Goal: Information Seeking & Learning: Check status

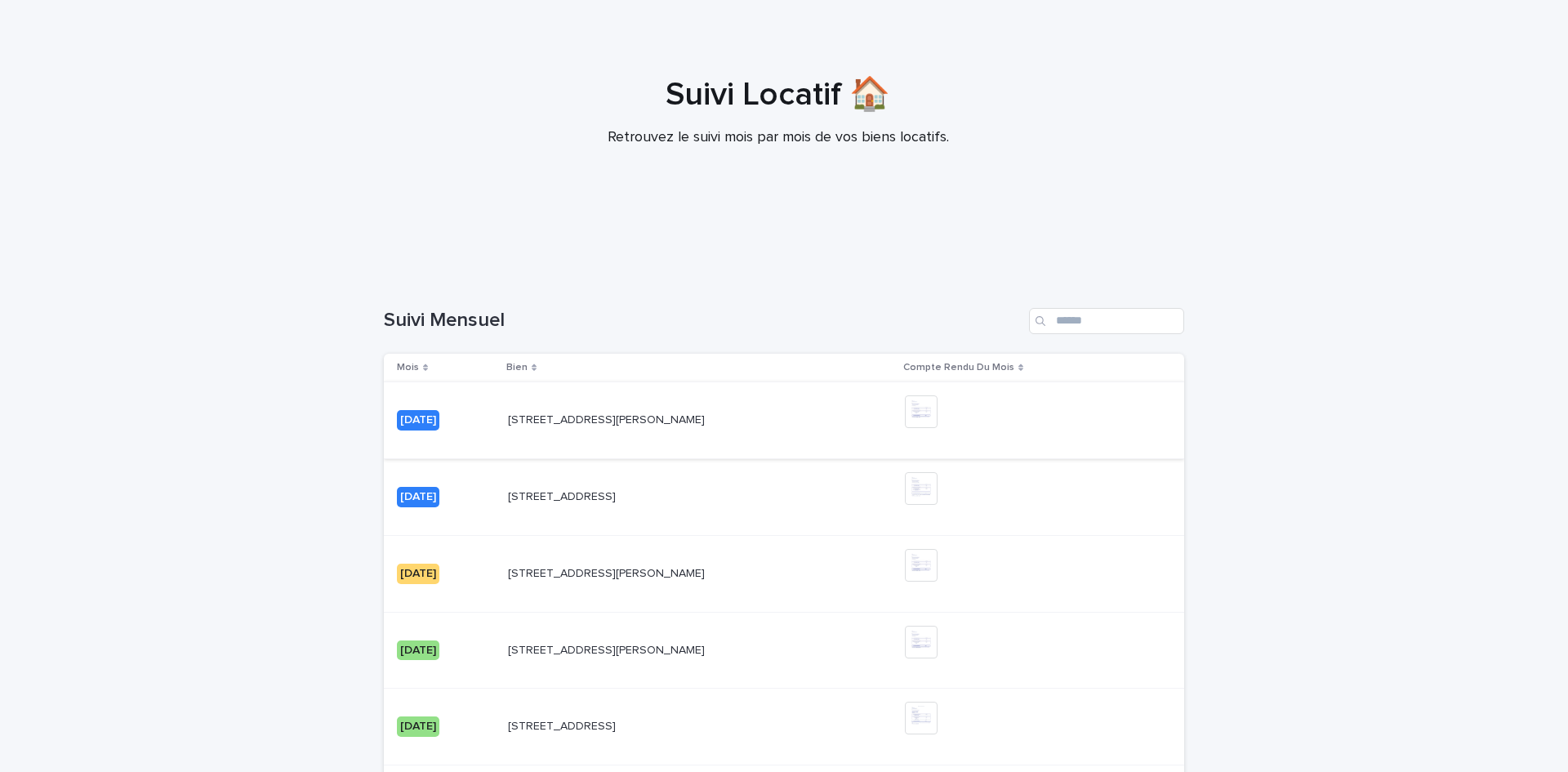
scroll to position [272, 0]
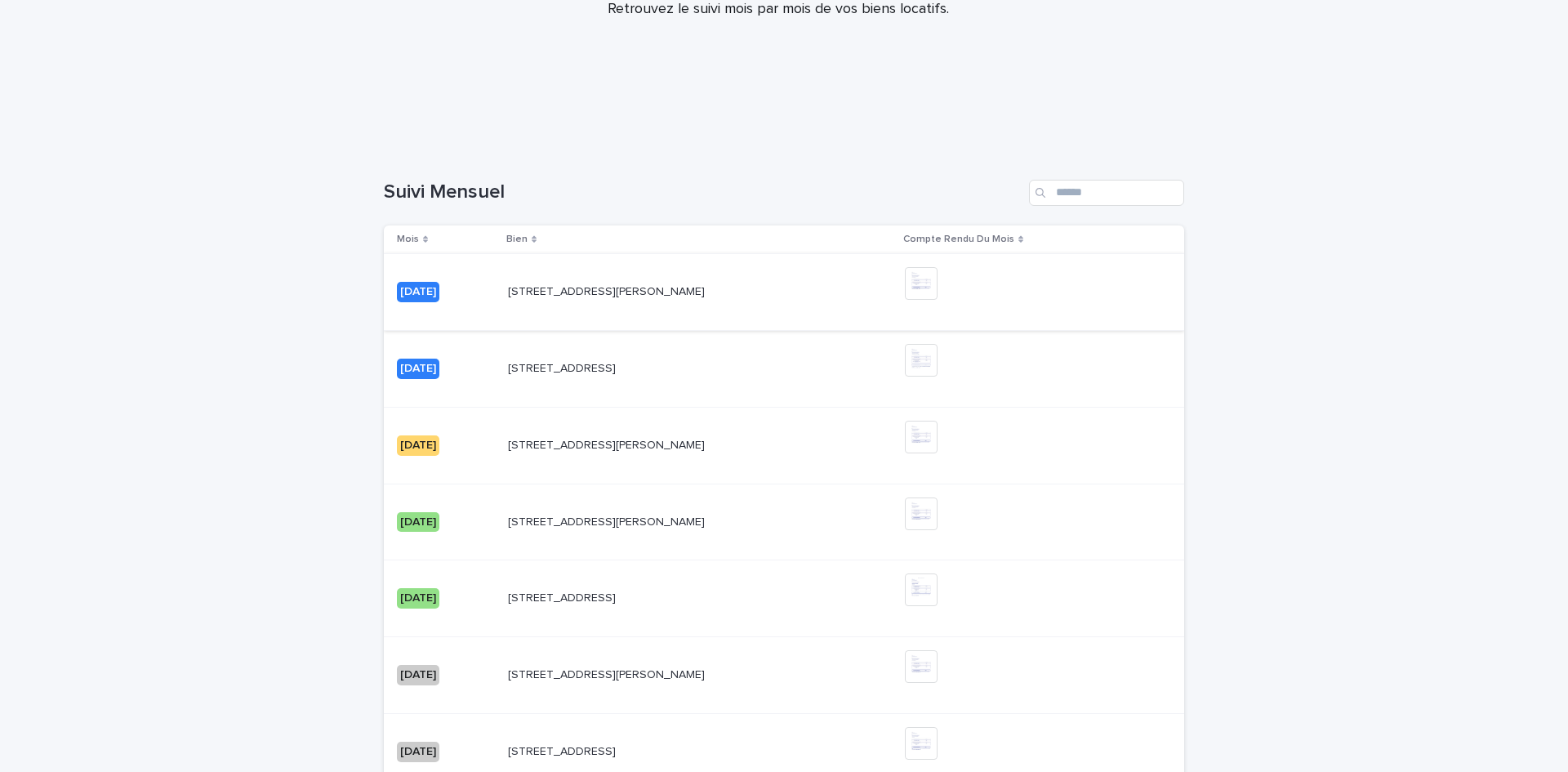
click at [937, 285] on img at bounding box center [921, 284] width 33 height 33
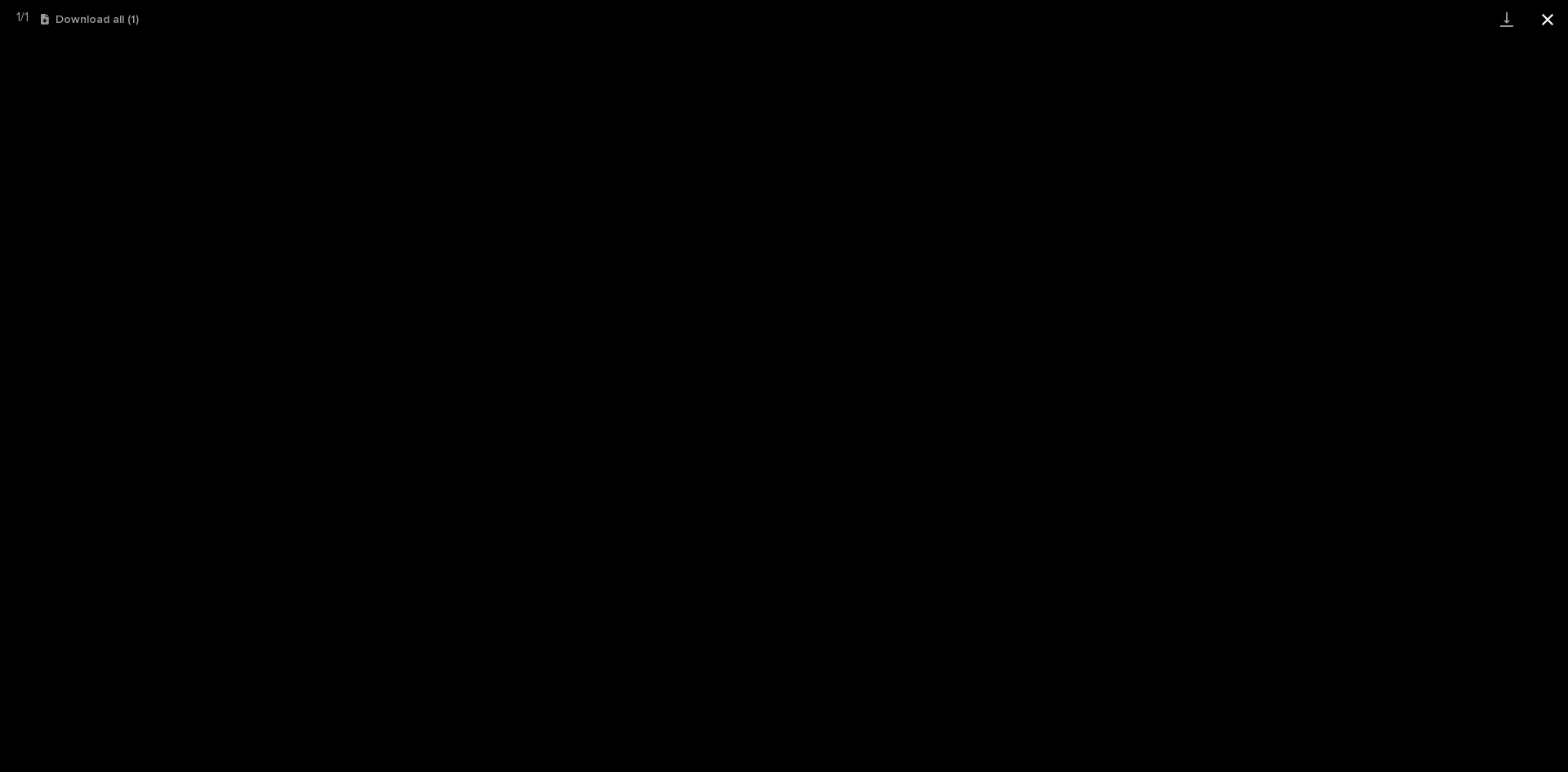
click at [1556, 21] on button "Close gallery" at bounding box center [1548, 19] width 41 height 38
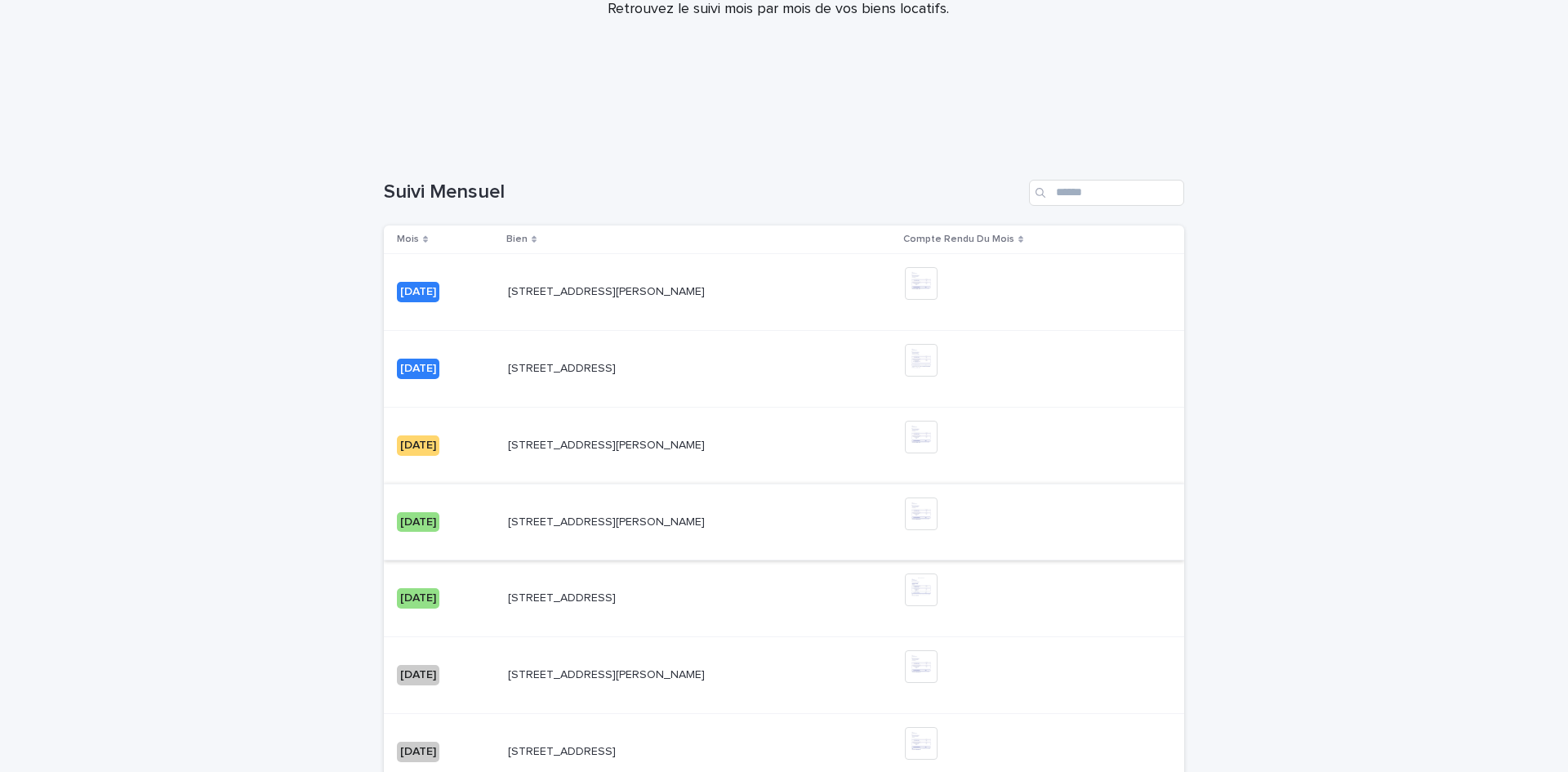
click at [937, 517] on img at bounding box center [921, 514] width 33 height 33
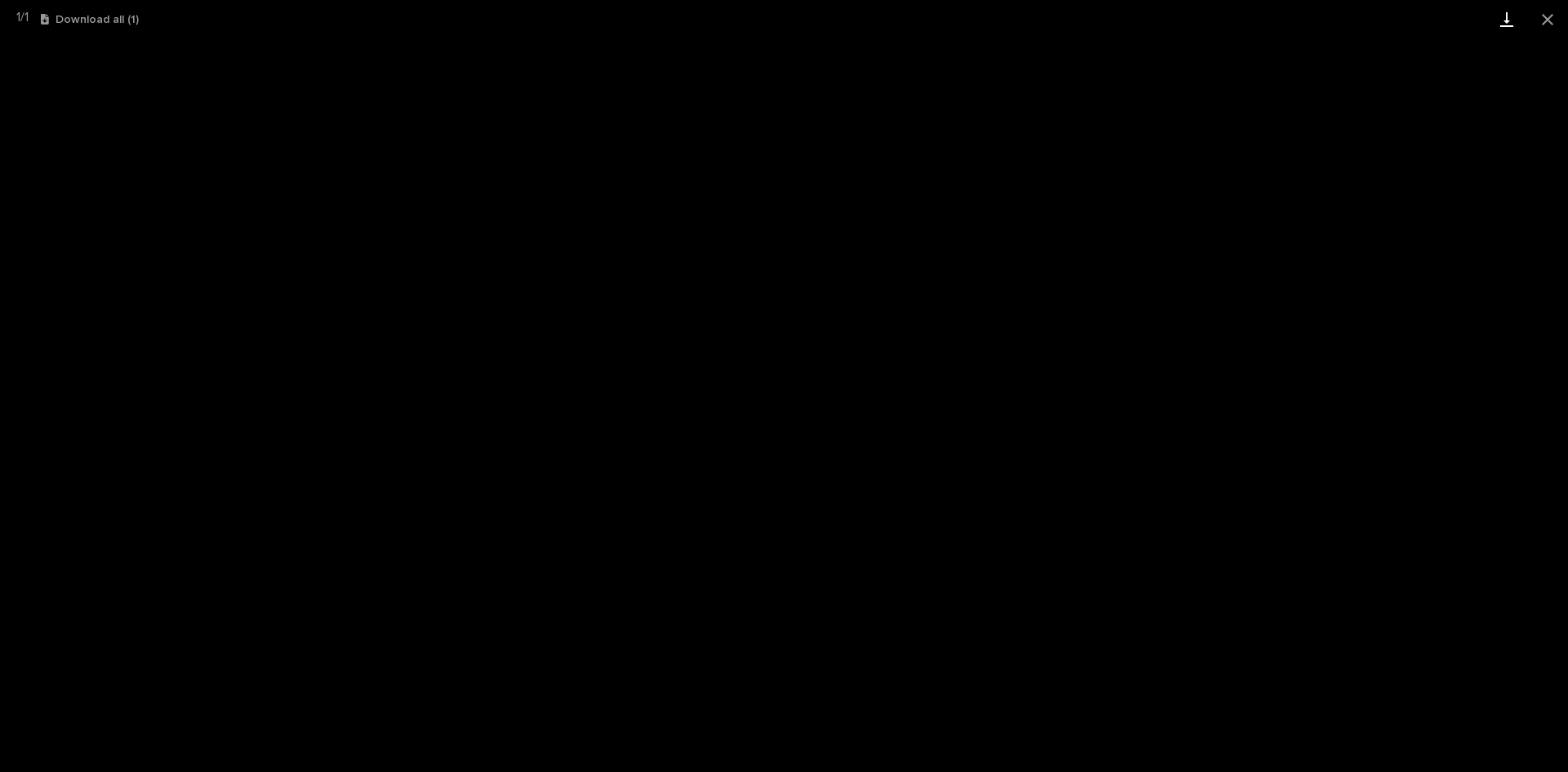
drag, startPoint x: 1547, startPoint y: 17, endPoint x: 1503, endPoint y: 33, distance: 46.8
click at [1544, 18] on button "Close gallery" at bounding box center [1548, 19] width 41 height 38
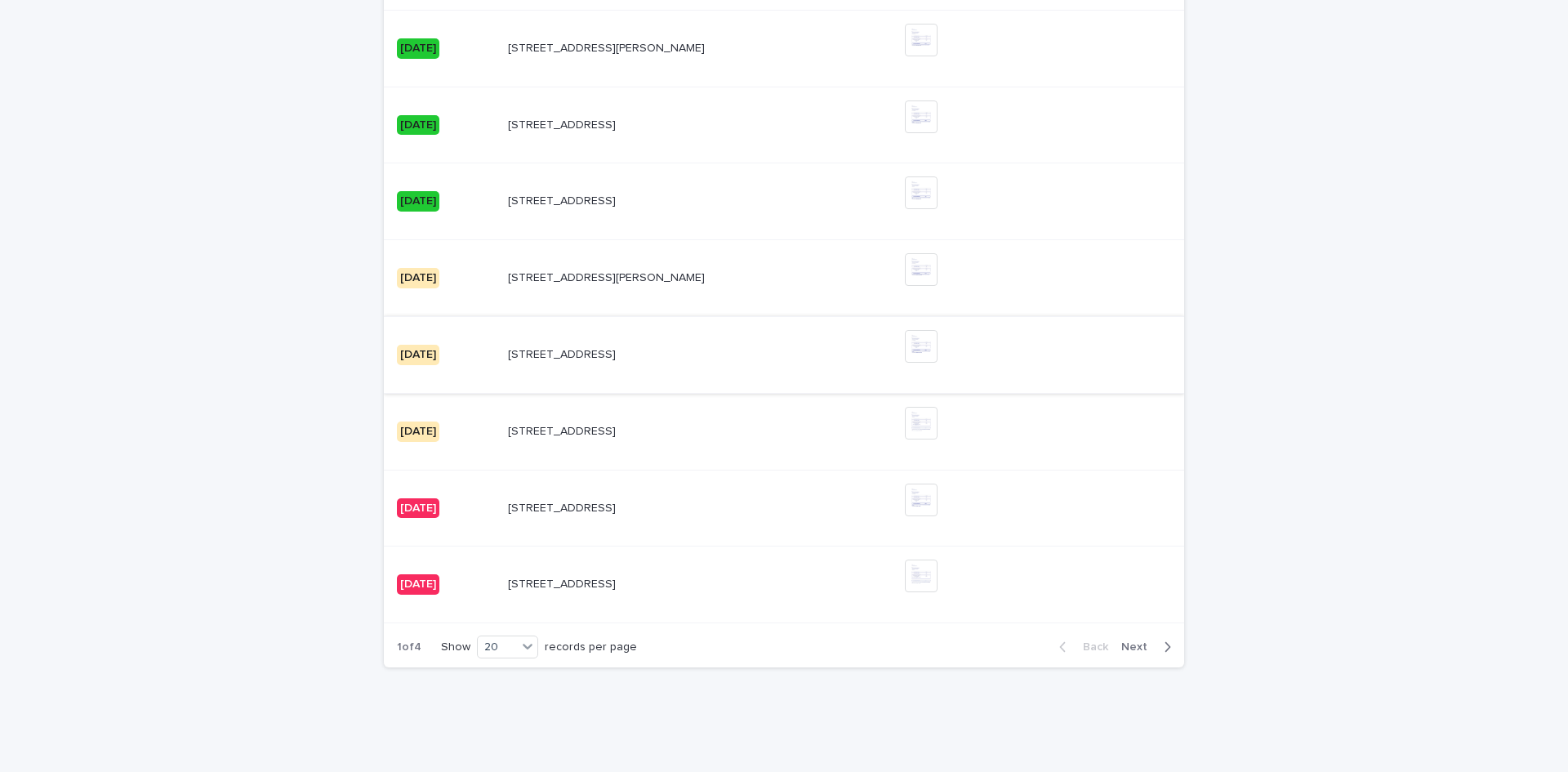
scroll to position [1472, 0]
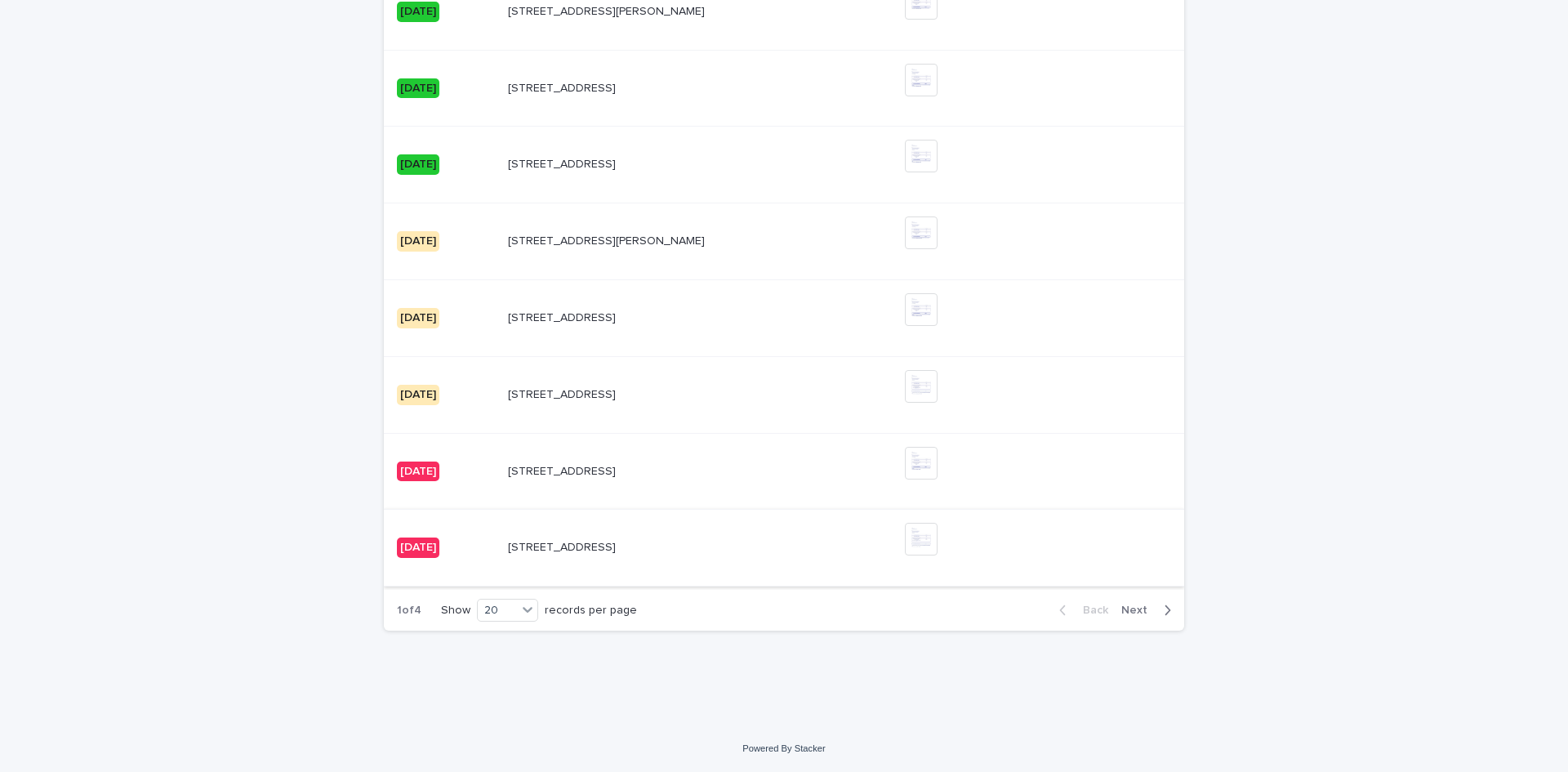
click at [937, 532] on img at bounding box center [921, 539] width 33 height 33
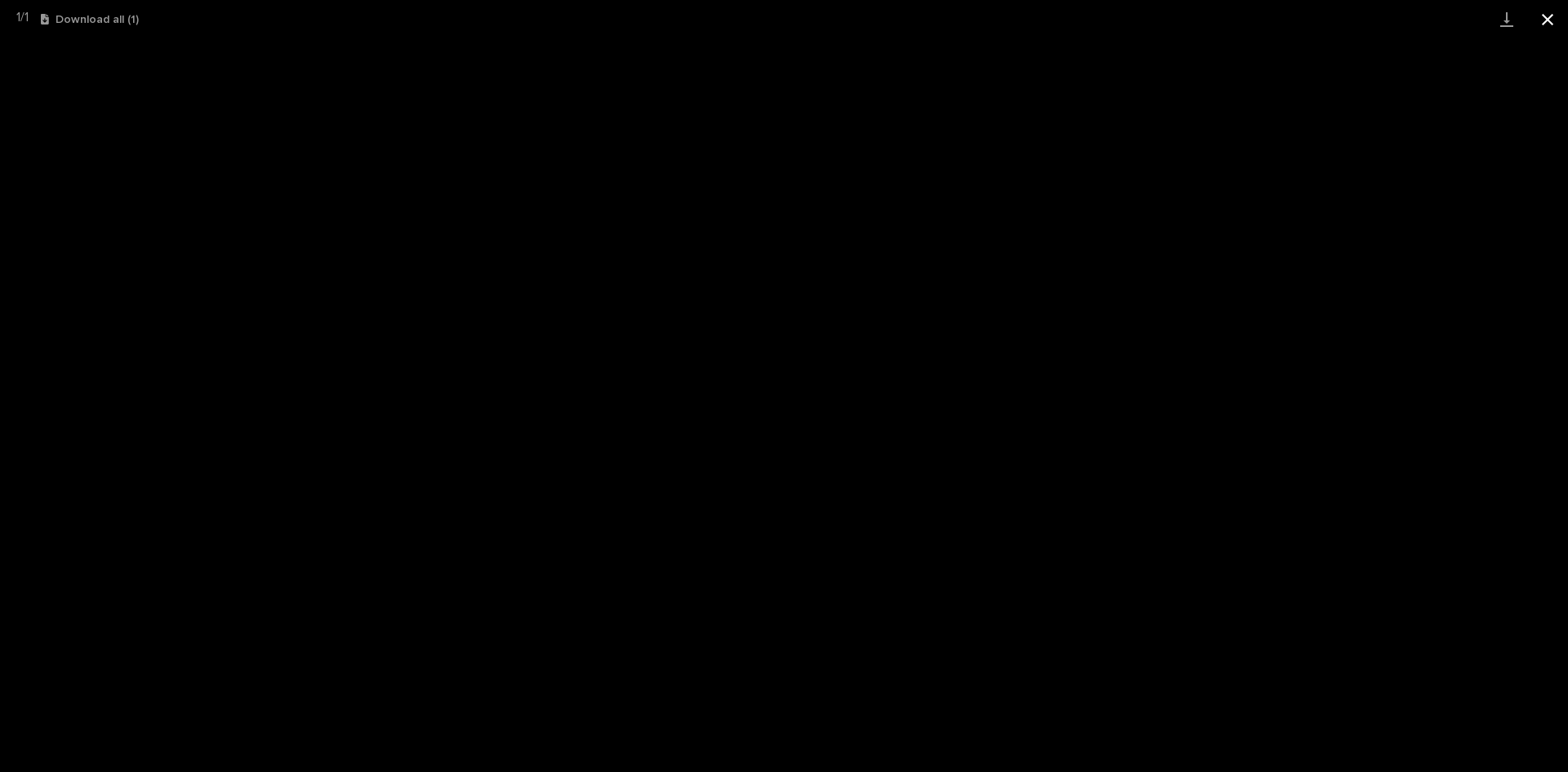
click at [1546, 29] on button "Close gallery" at bounding box center [1548, 19] width 41 height 38
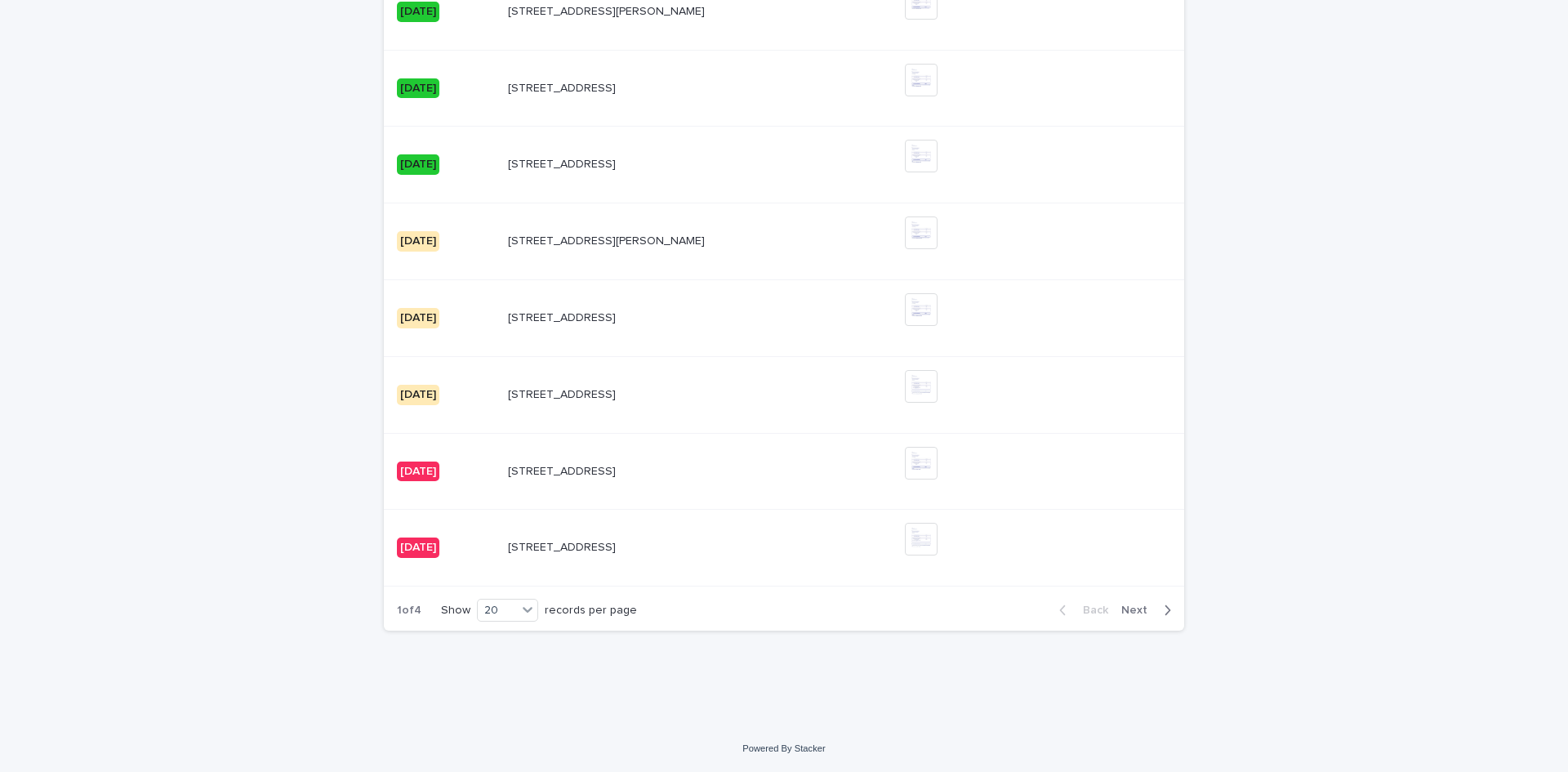
click at [1142, 624] on div "Back Next" at bounding box center [1115, 610] width 138 height 41
click at [1149, 612] on span "Next" at bounding box center [1138, 610] width 36 height 12
click at [1124, 607] on span "Next" at bounding box center [1138, 610] width 36 height 12
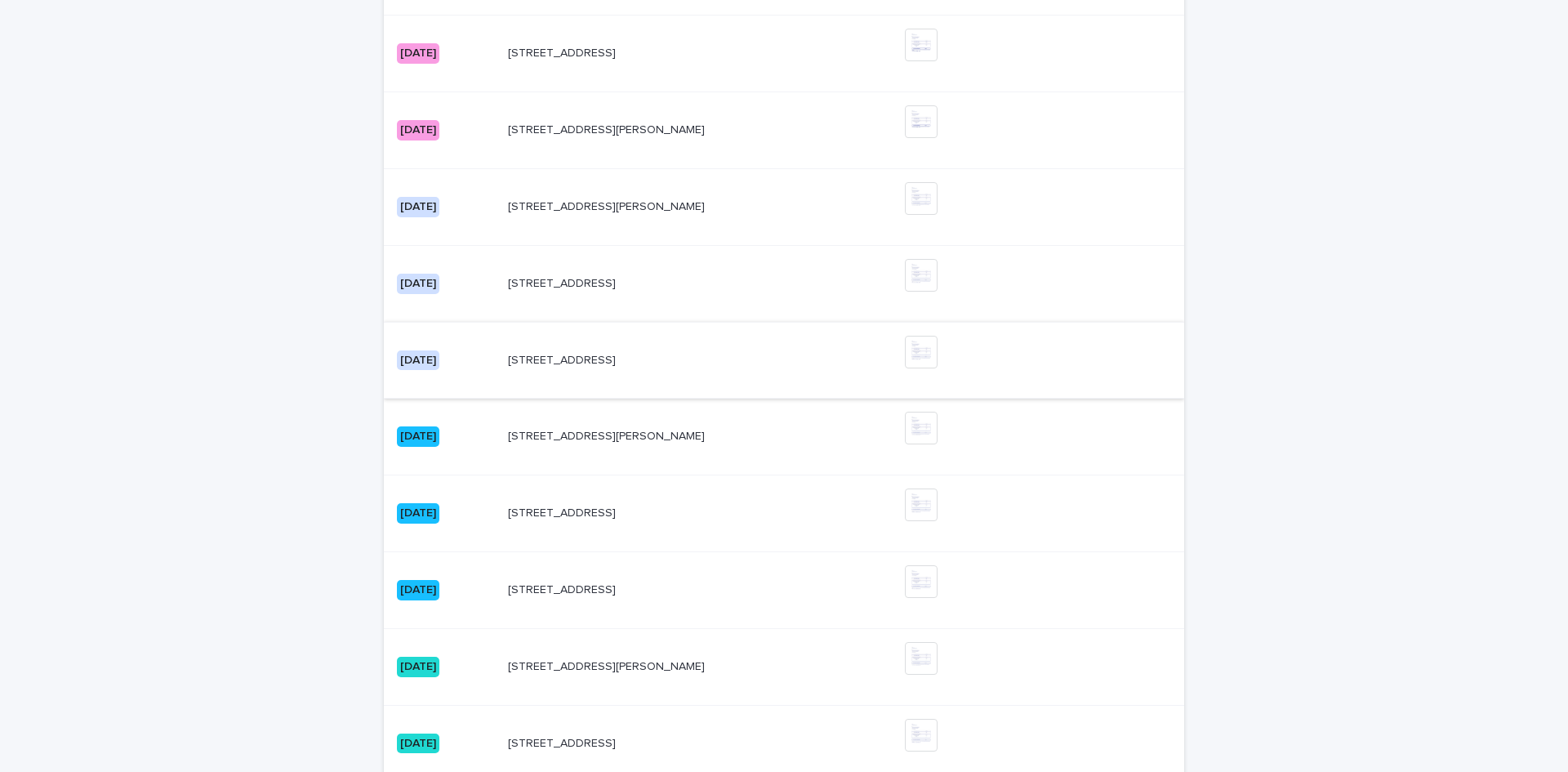
scroll to position [383, 0]
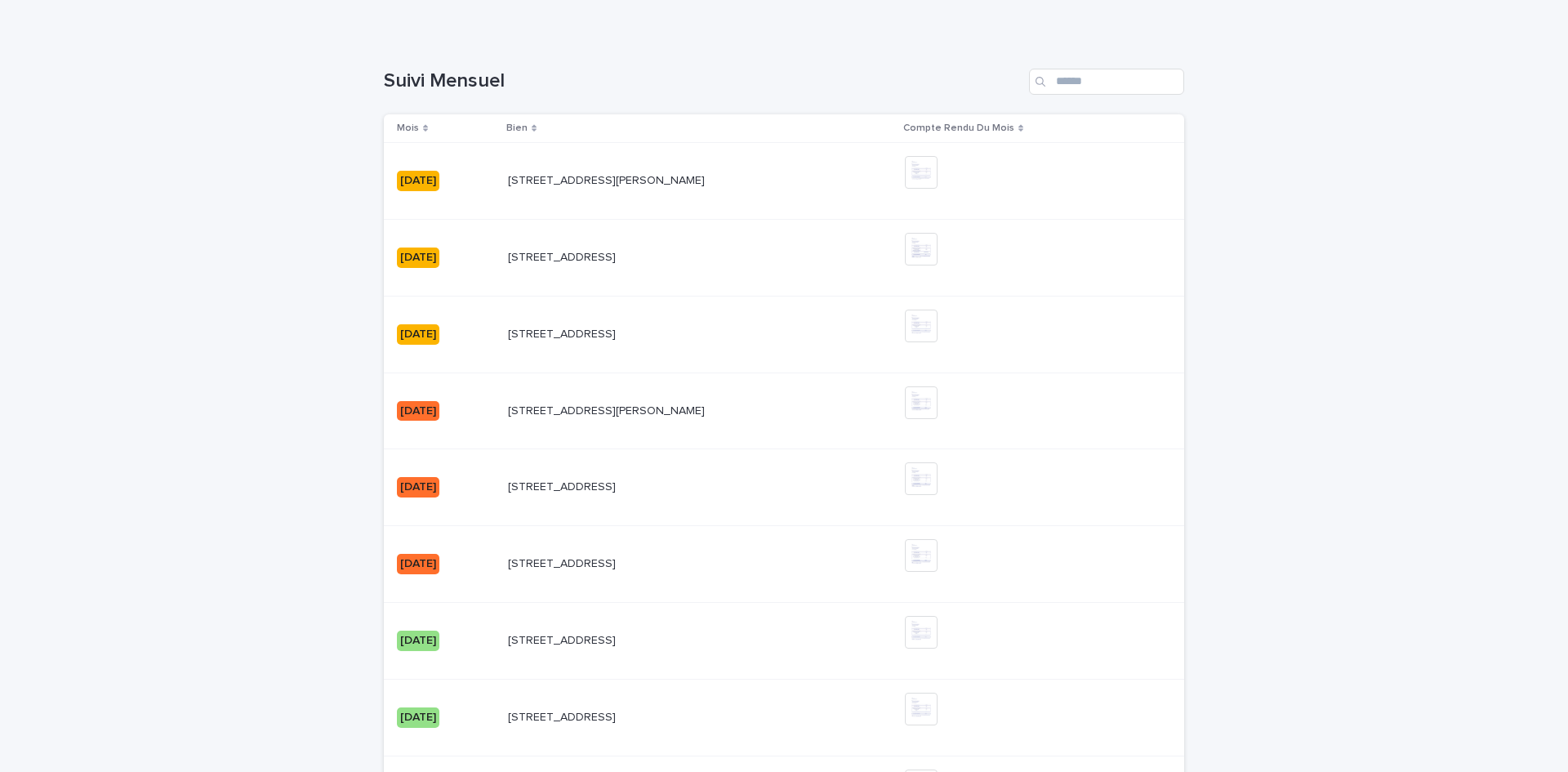
click at [440, 185] on div "[DATE]" at bounding box center [418, 180] width 43 height 20
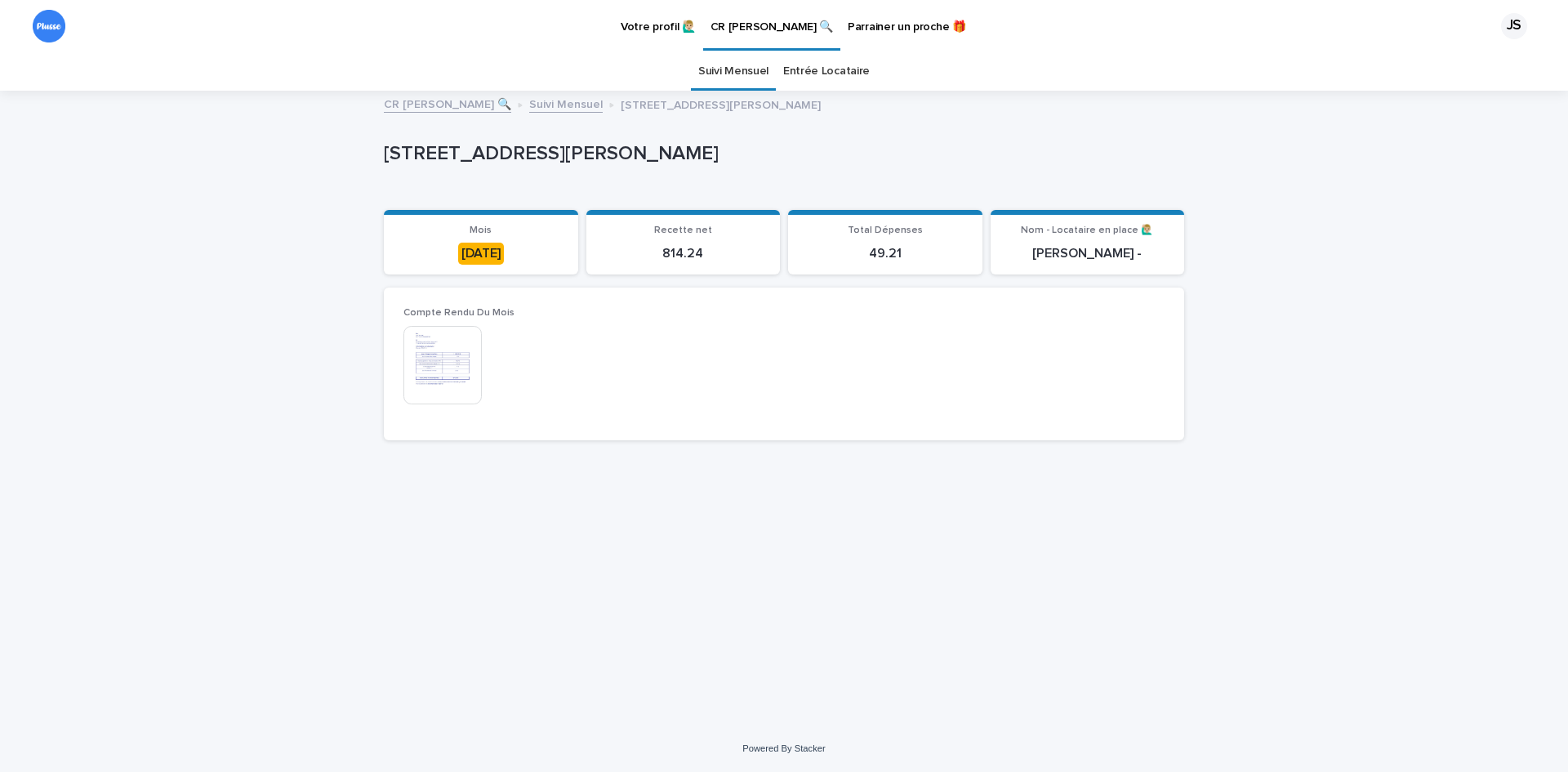
click at [448, 349] on img at bounding box center [442, 365] width 78 height 78
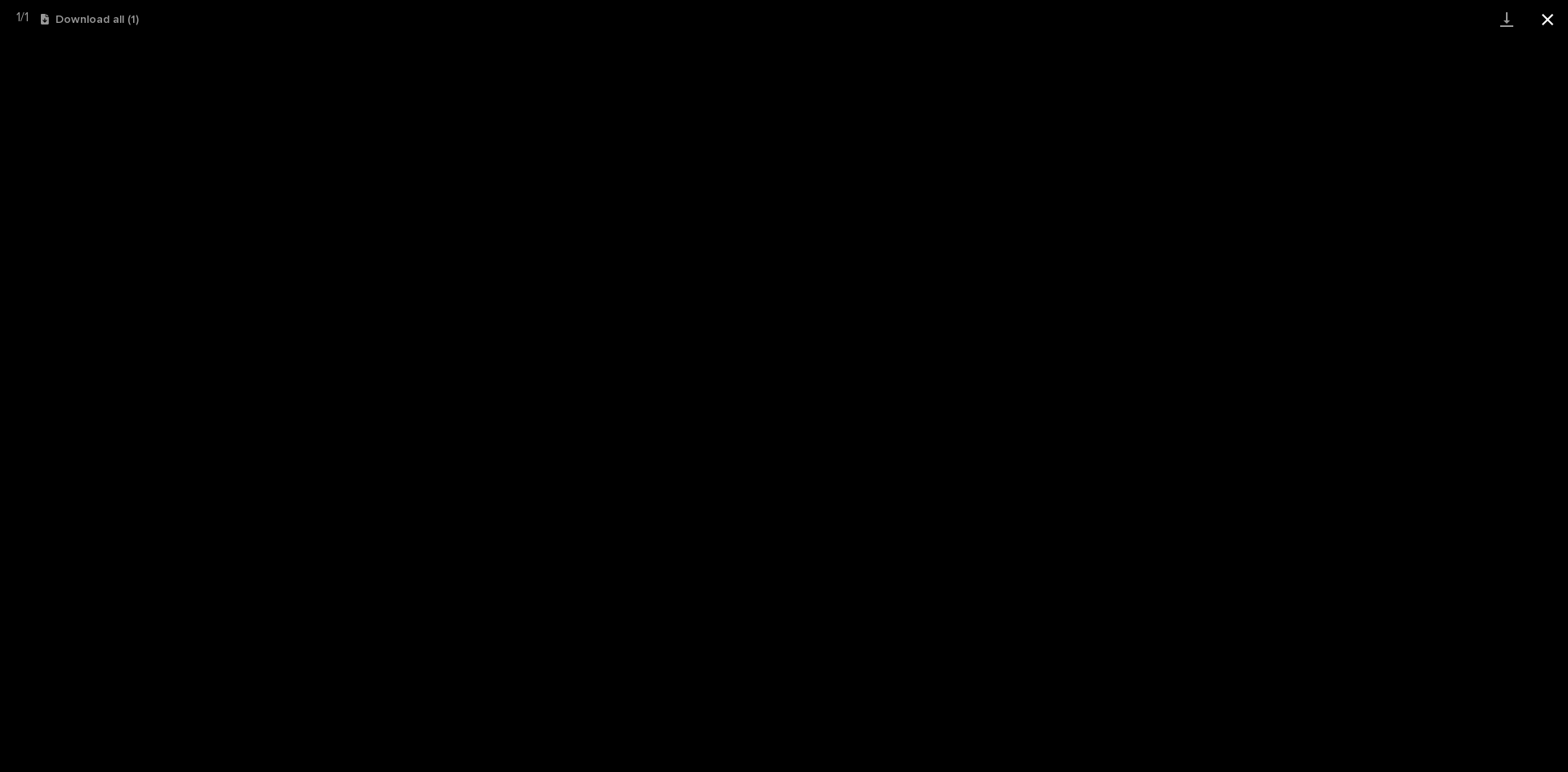
click at [1549, 27] on button "Close gallery" at bounding box center [1548, 19] width 41 height 38
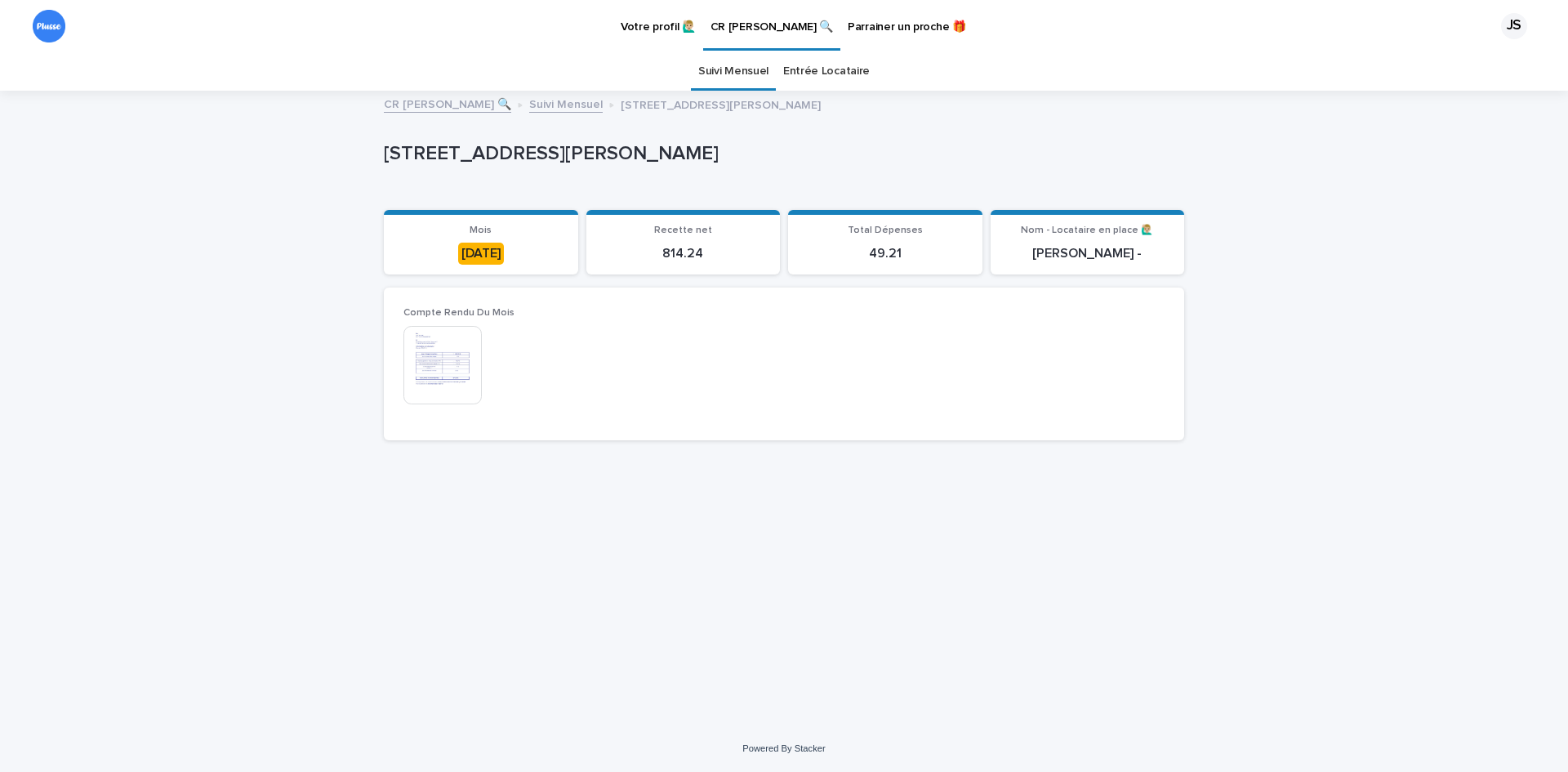
click at [556, 88] on div "Suivi Mensuel Entrée Locataire" at bounding box center [784, 71] width 1568 height 38
click at [558, 97] on link "Suivi Mensuel" at bounding box center [565, 102] width 73 height 19
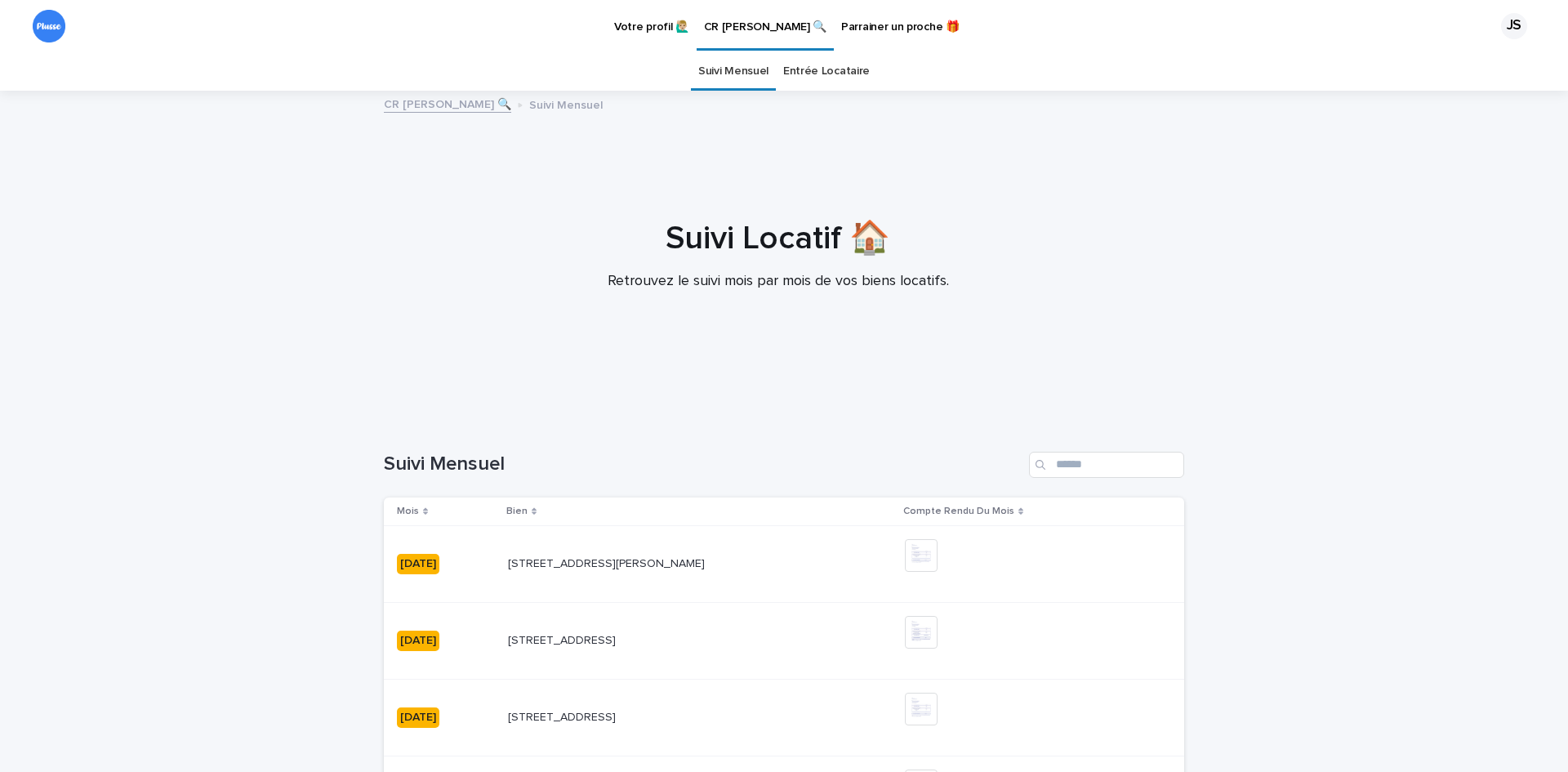
click at [431, 102] on link "CR [PERSON_NAME] 🔍" at bounding box center [447, 102] width 128 height 19
click at [427, 102] on link "CR [PERSON_NAME] 🔍" at bounding box center [447, 102] width 128 height 19
